Goal: Task Accomplishment & Management: Manage account settings

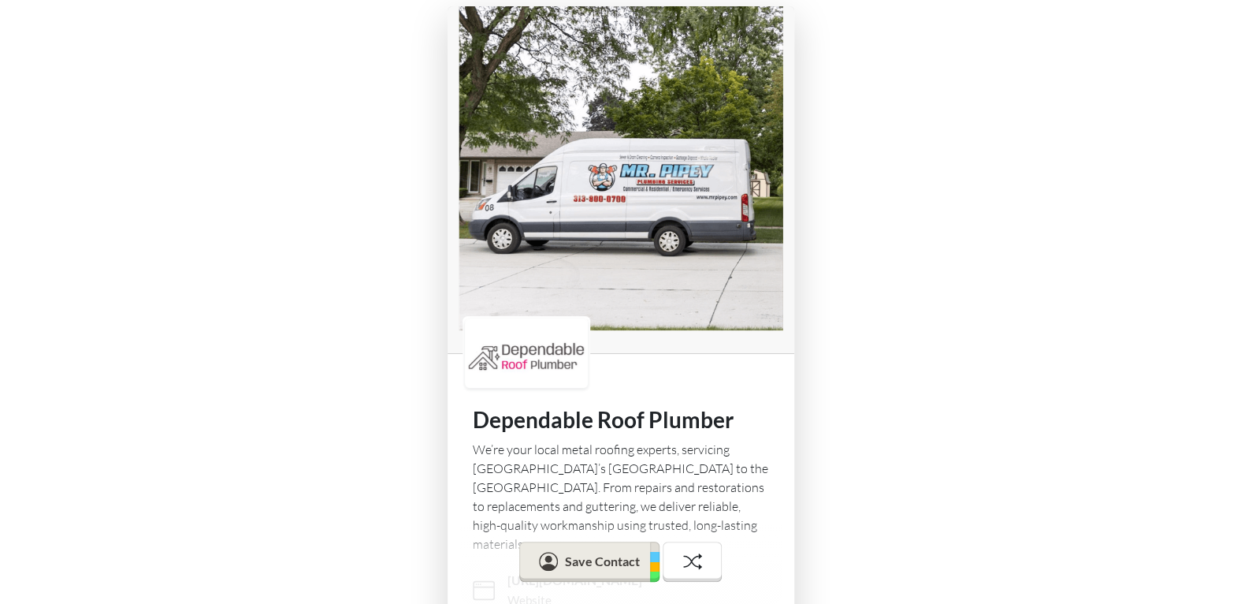
click at [620, 230] on img at bounding box center [621, 179] width 347 height 347
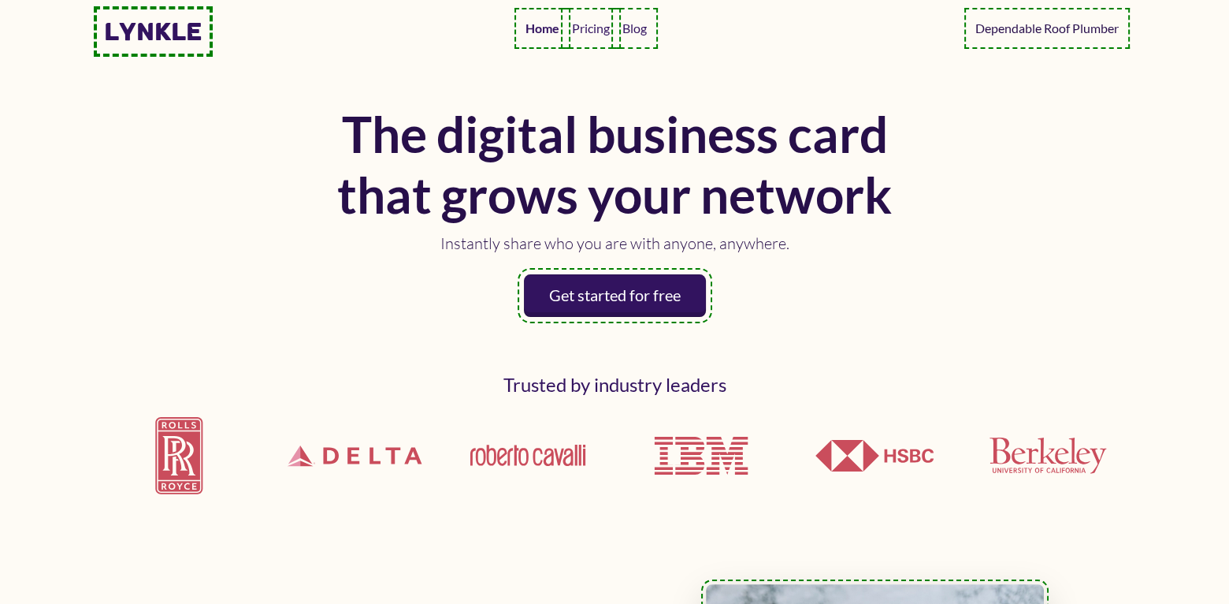
click at [1018, 25] on link "Dependable Roof Plumber" at bounding box center [1047, 29] width 156 height 32
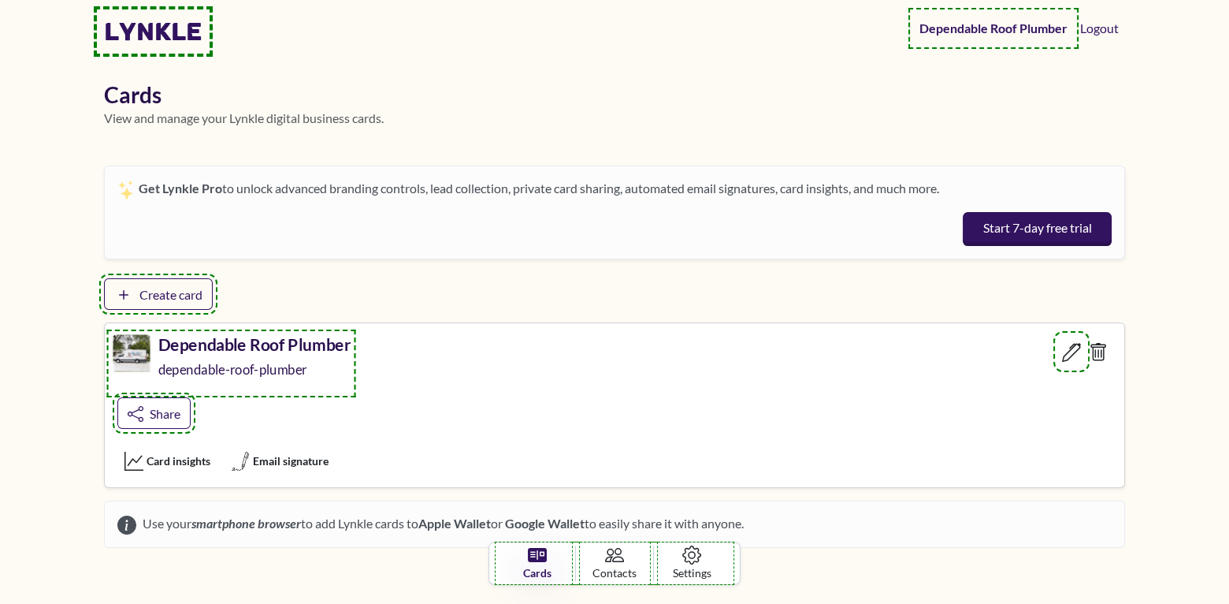
click at [208, 350] on h5 "Dependable Roof Plumber" at bounding box center [254, 344] width 193 height 20
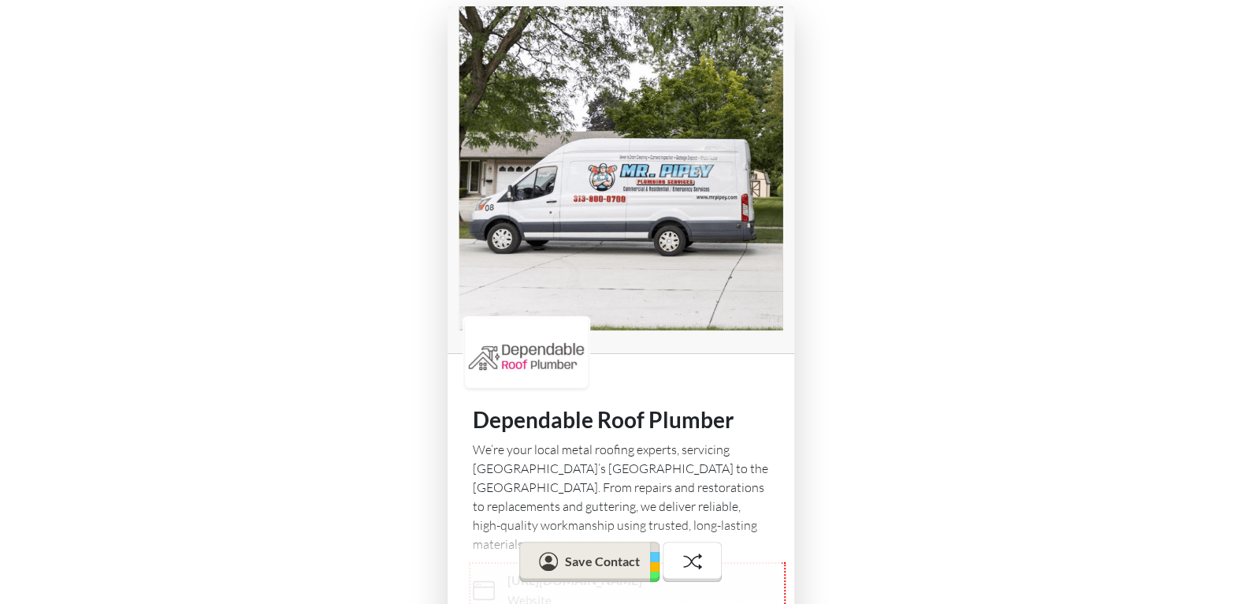
click at [641, 212] on img at bounding box center [621, 179] width 347 height 347
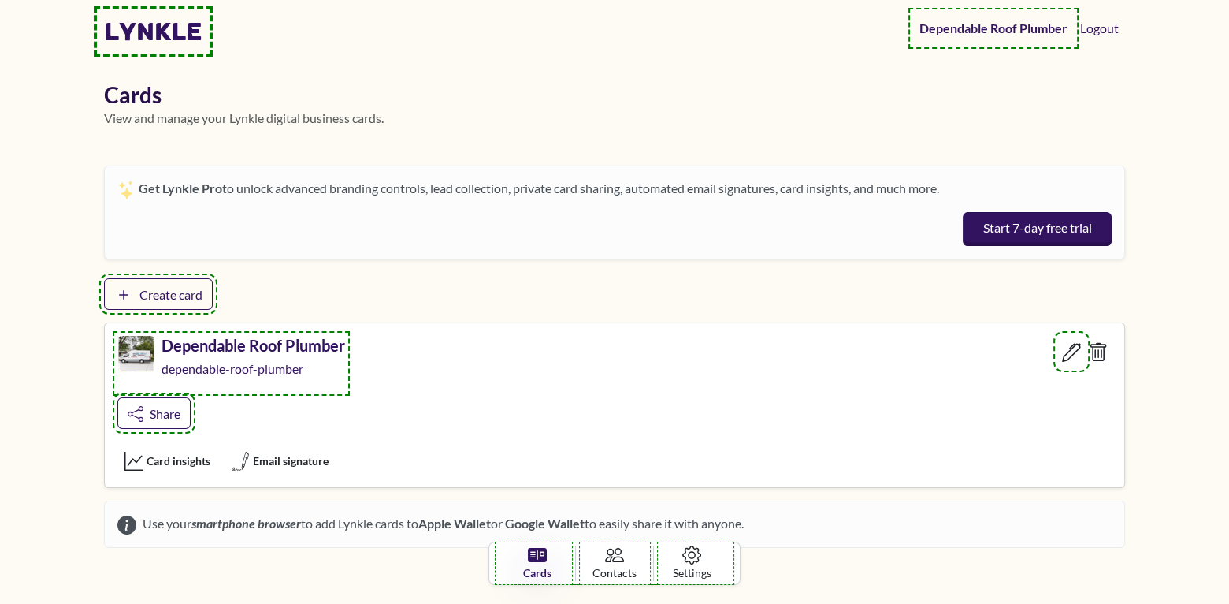
click at [1071, 349] on icon at bounding box center [1071, 352] width 19 height 19
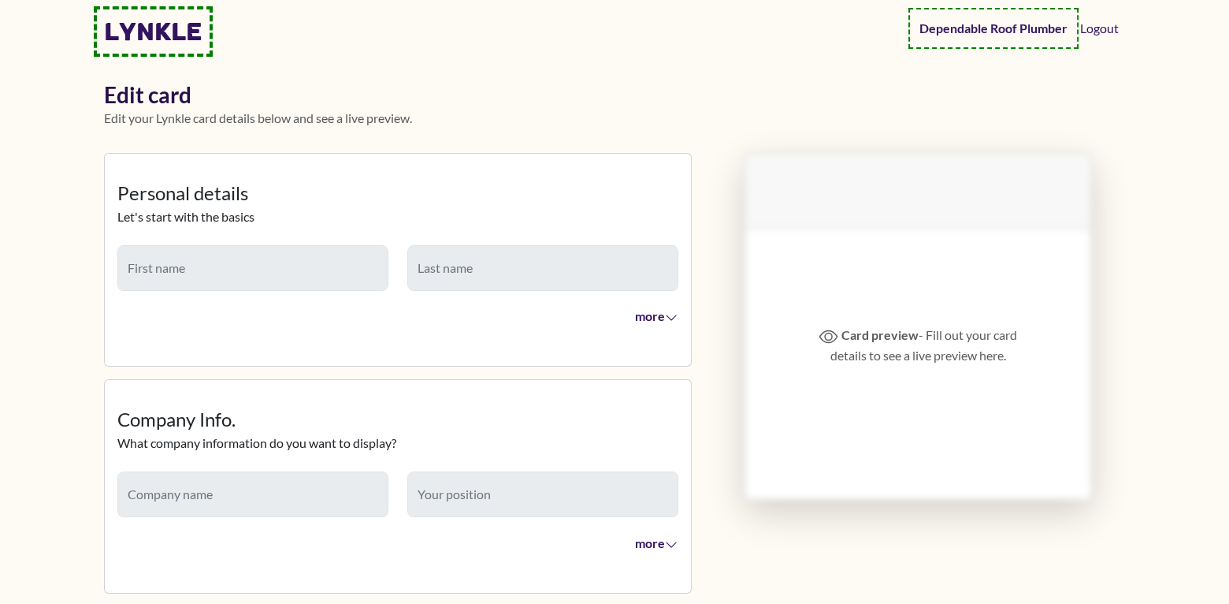
type input "**********"
type textarea "**********"
type input "**********"
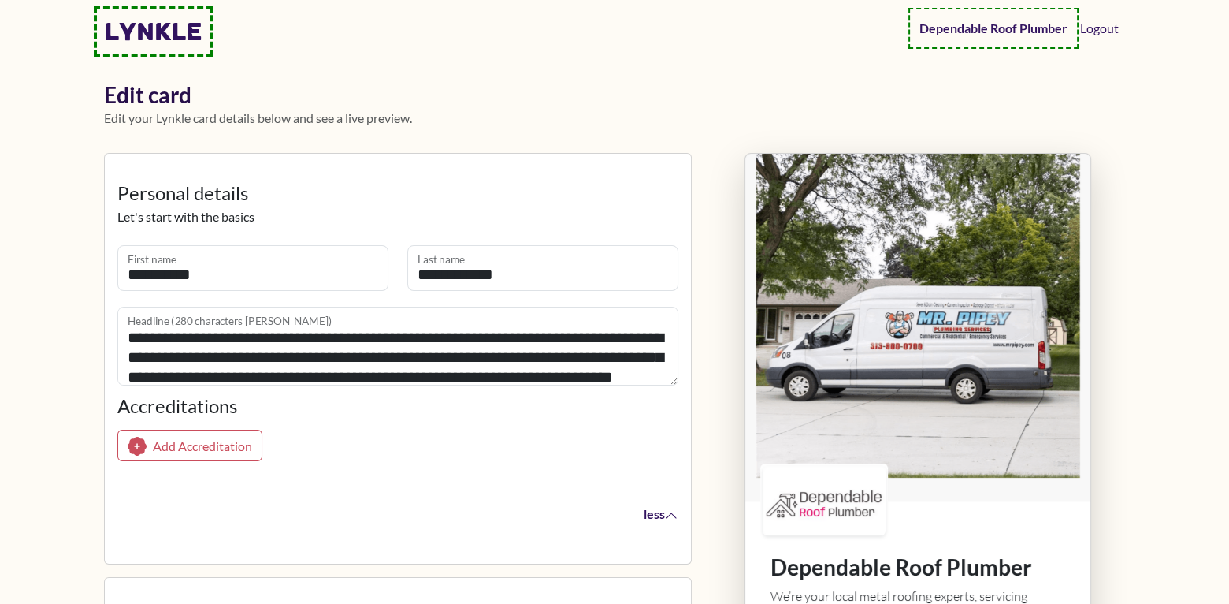
click at [833, 292] on img at bounding box center [918, 327] width 345 height 347
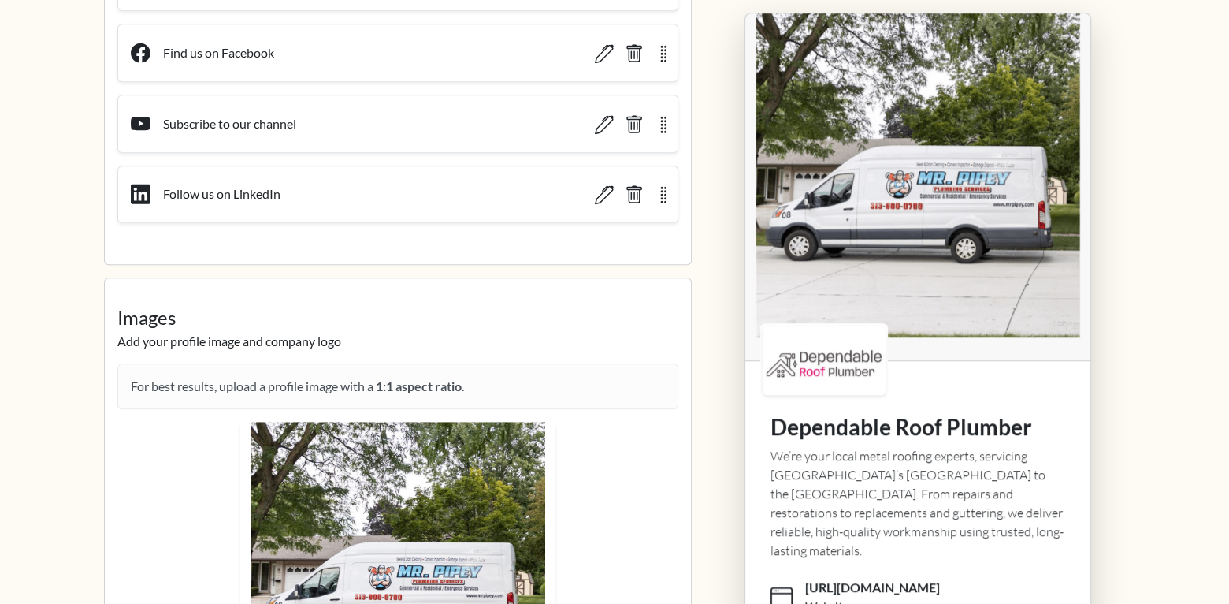
scroll to position [1734, 0]
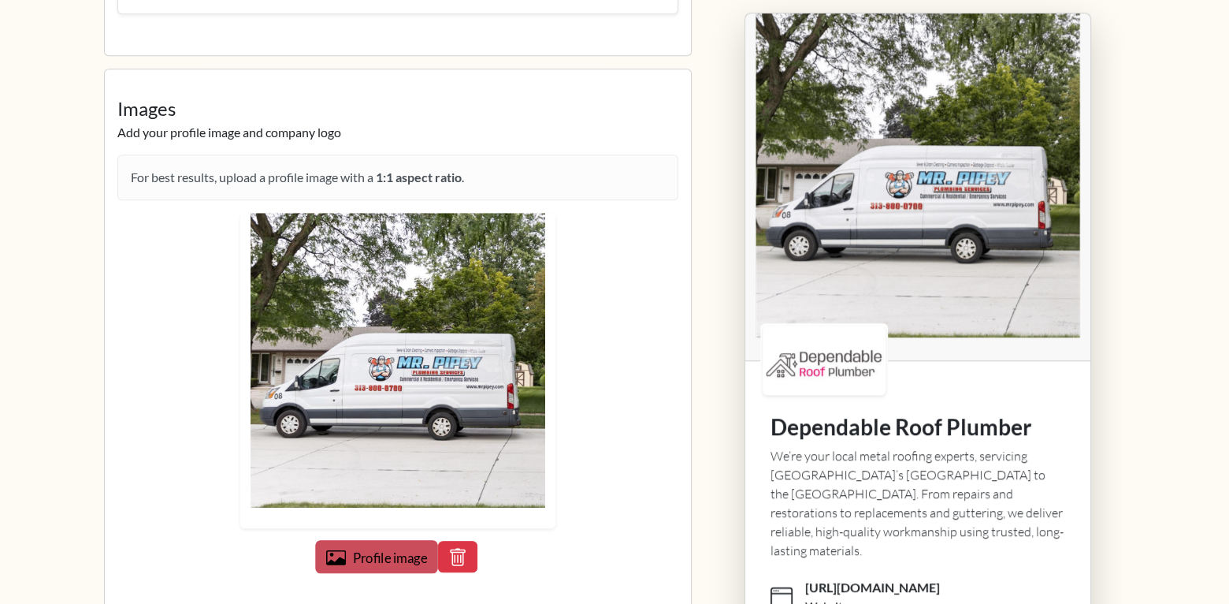
click at [398, 557] on span "Profile image" at bounding box center [390, 557] width 75 height 16
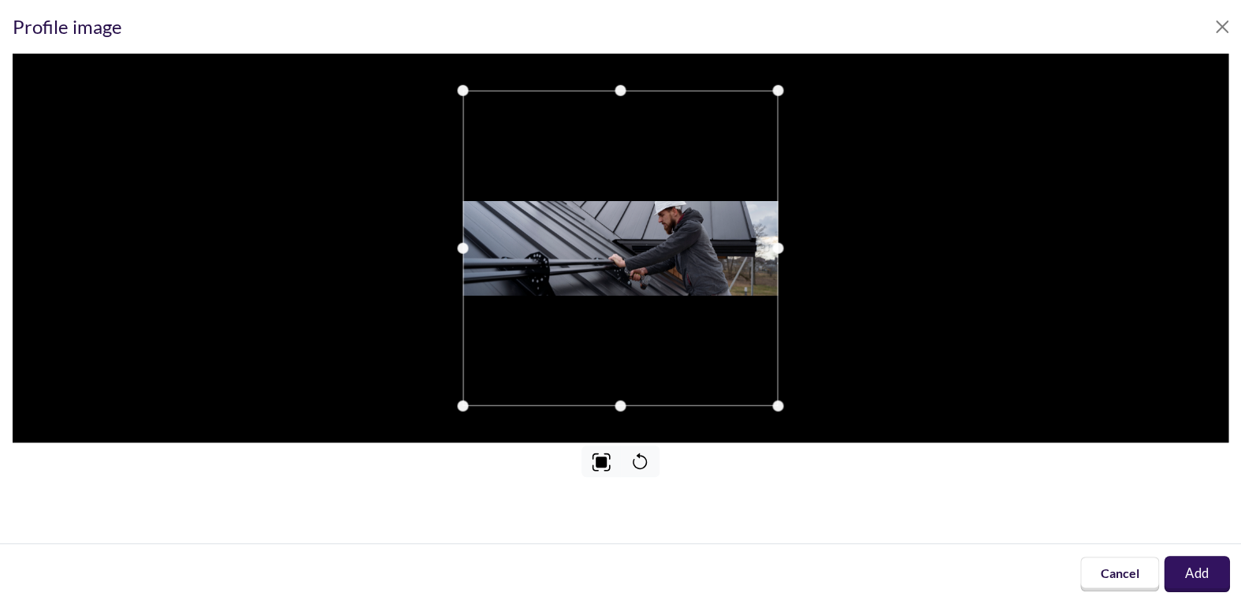
drag, startPoint x: 1200, startPoint y: 576, endPoint x: 1176, endPoint y: 563, distance: 27.9
click at [1200, 573] on button "Add" at bounding box center [1196, 573] width 65 height 35
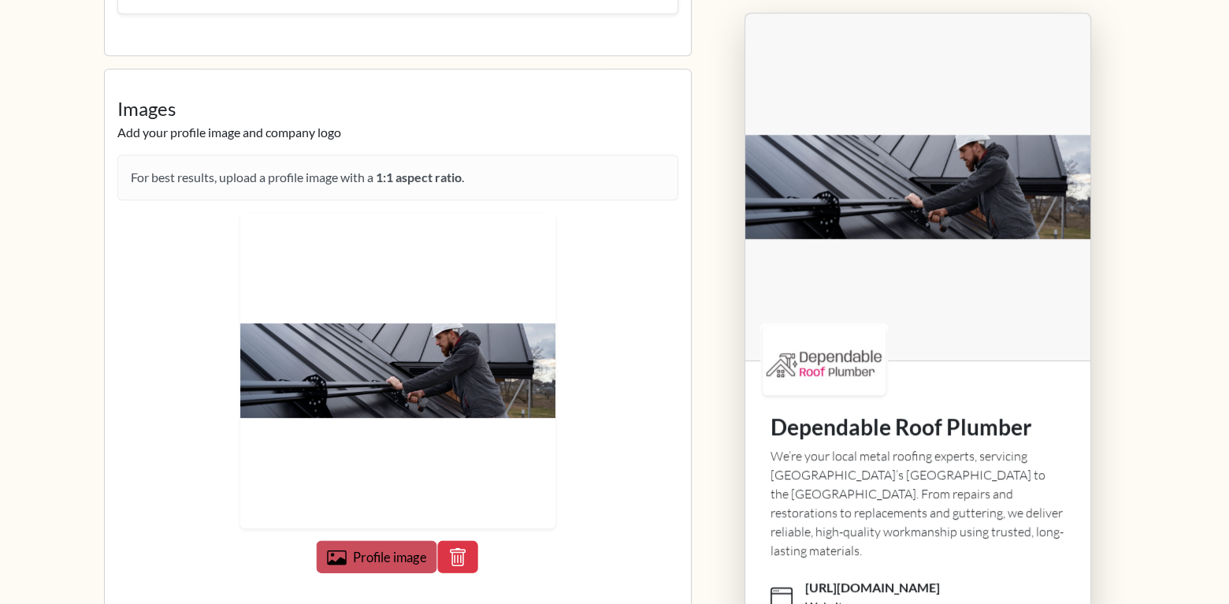
click at [400, 549] on span "Profile image" at bounding box center [389, 557] width 73 height 16
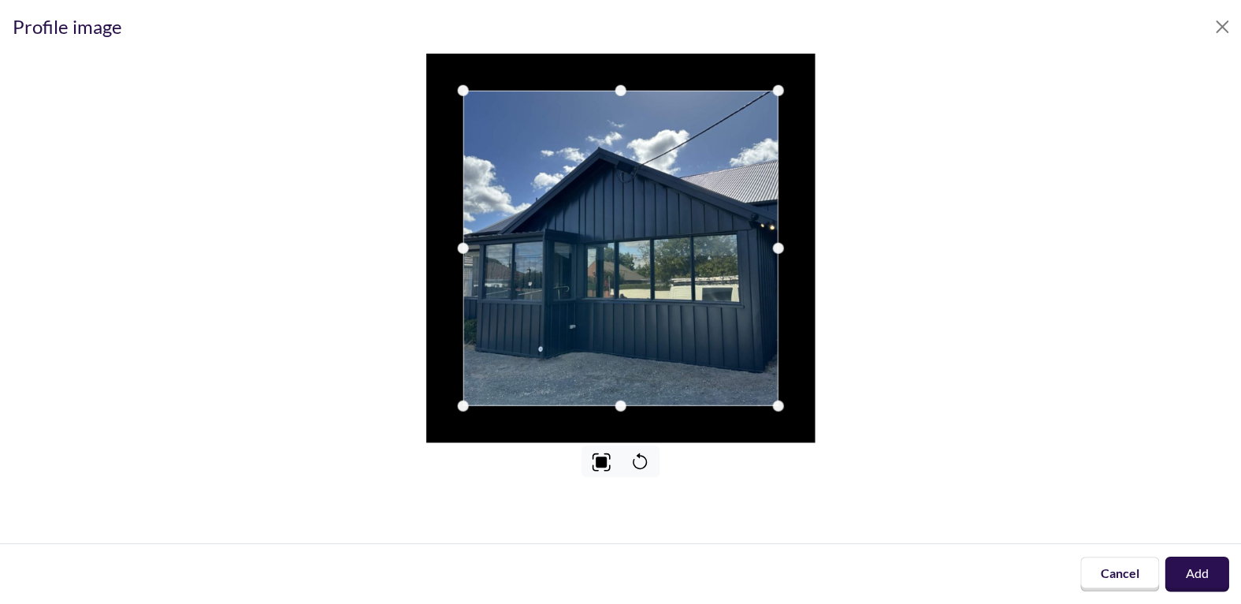
click at [1197, 567] on button "Add" at bounding box center [1197, 573] width 64 height 35
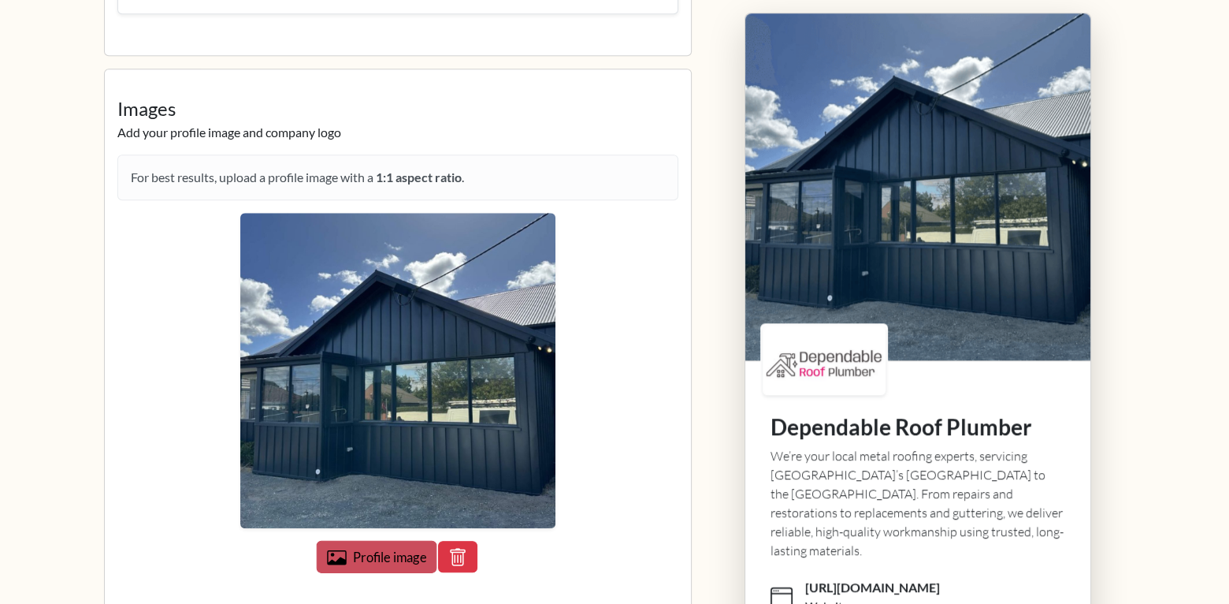
click at [384, 549] on span "Profile image" at bounding box center [389, 557] width 73 height 16
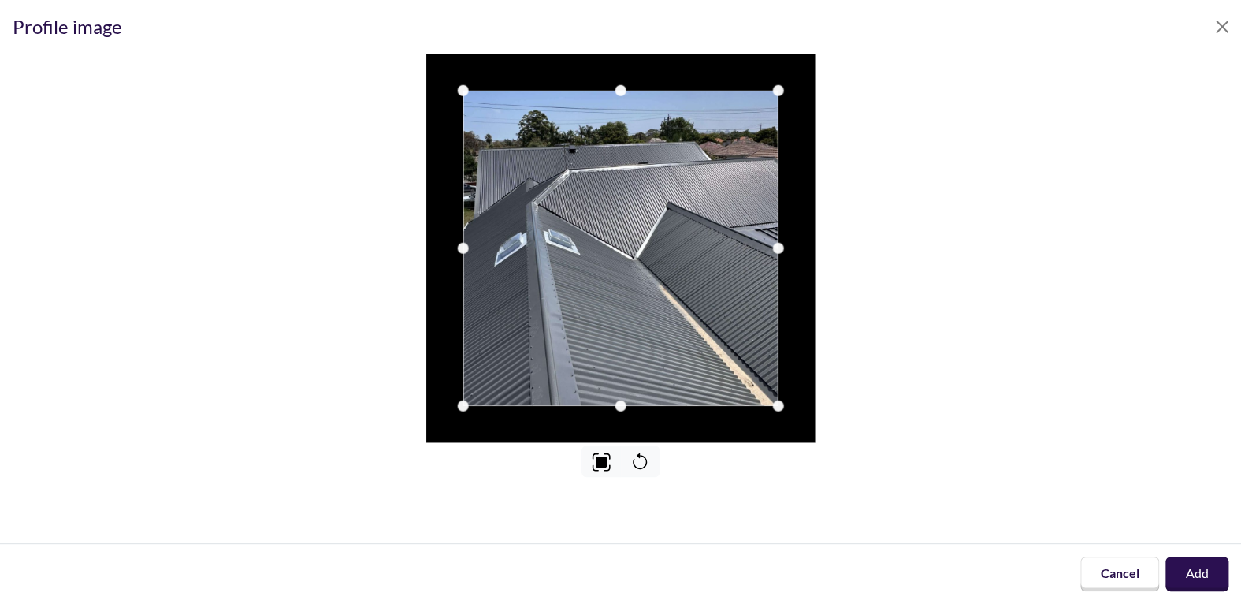
click at [1183, 556] on div "Cancel Add" at bounding box center [620, 573] width 1241 height 61
click at [1192, 567] on button "Add" at bounding box center [1197, 574] width 66 height 36
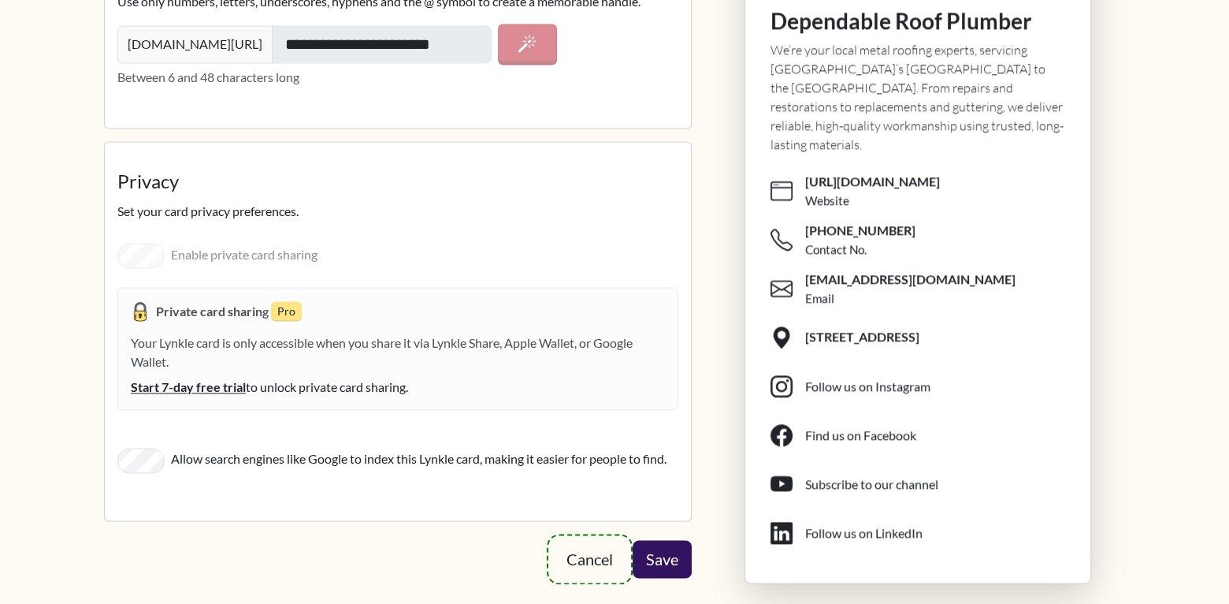
scroll to position [3021, 0]
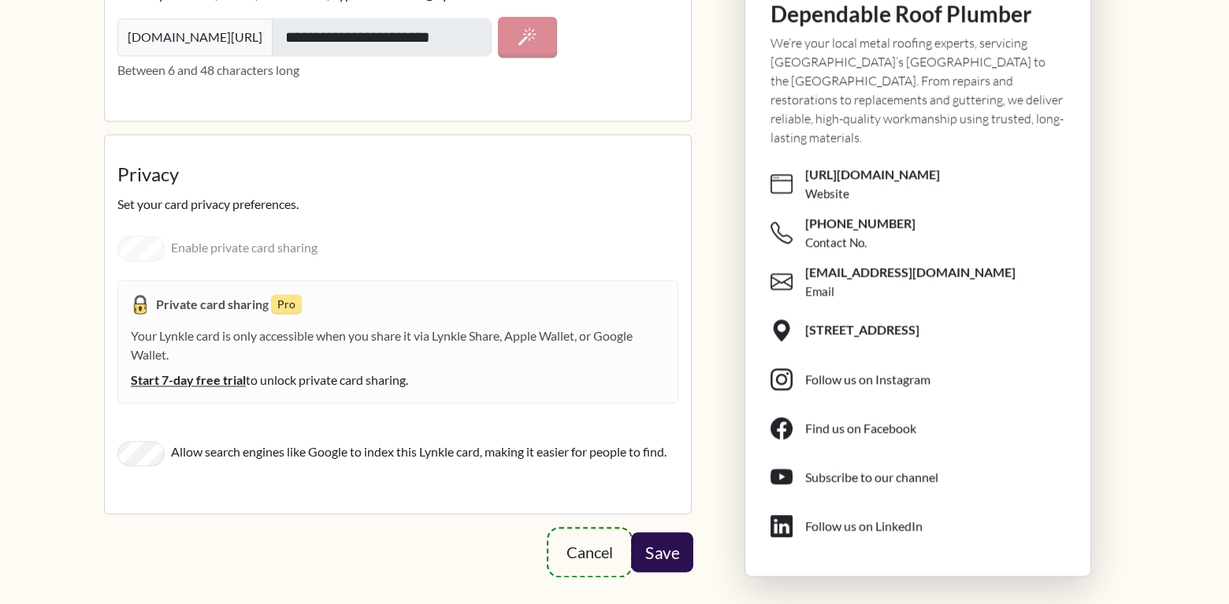
click at [670, 547] on button "Save" at bounding box center [662, 550] width 62 height 39
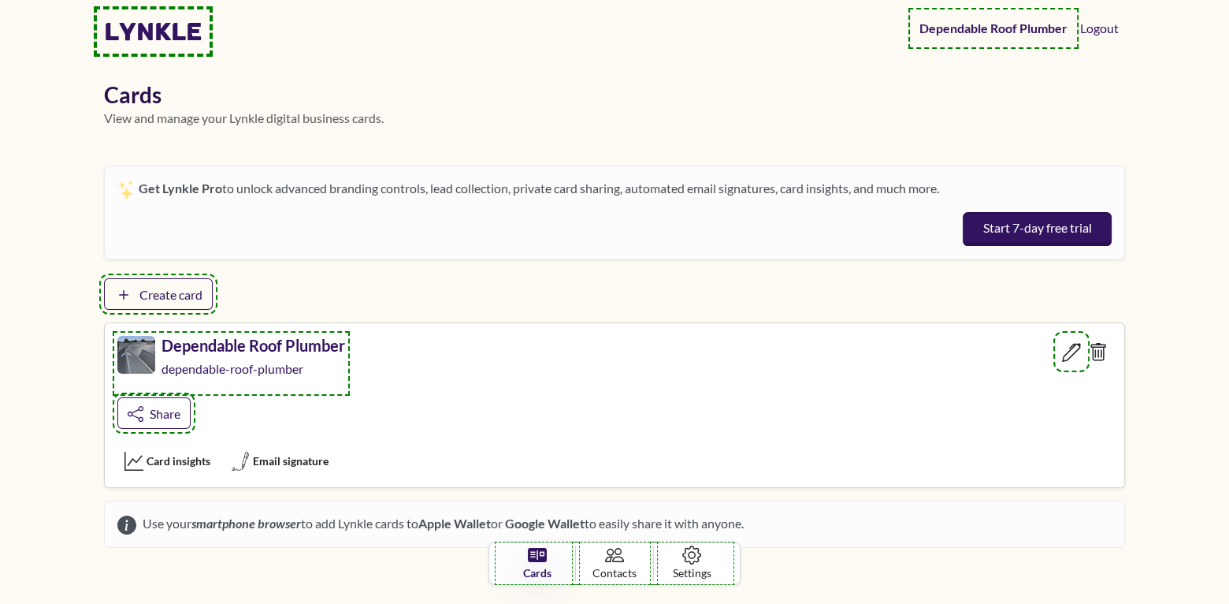
click at [887, 572] on body "lynkle Dependable Roof Plumber Logout Cards View and manage your Lynkle digital…" at bounding box center [614, 302] width 1229 height 604
click at [934, 554] on div "Get Lynkle Pro to unlock advanced branding controls, lead collection, private c…" at bounding box center [614, 356] width 1021 height 433
